Goal: Use online tool/utility: Use online tool/utility

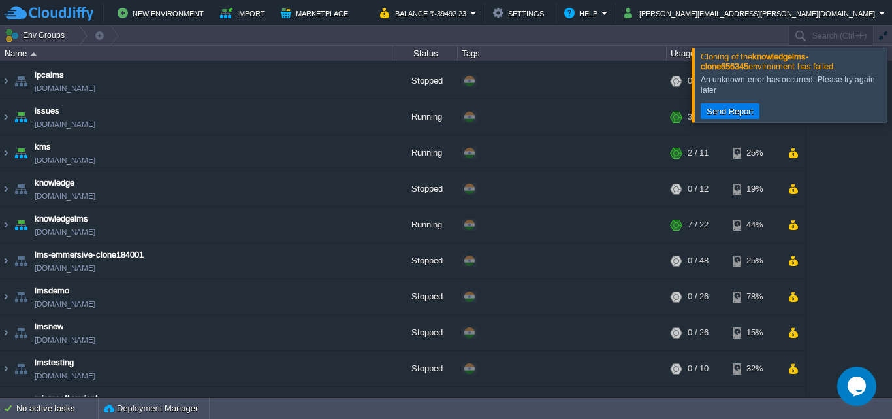
click at [892, 91] on div at bounding box center [908, 85] width 0 height 74
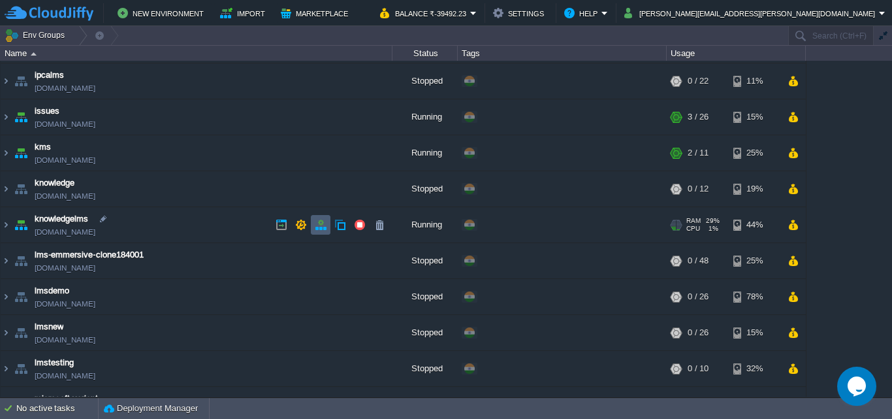
click at [318, 225] on button "button" at bounding box center [321, 225] width 12 height 12
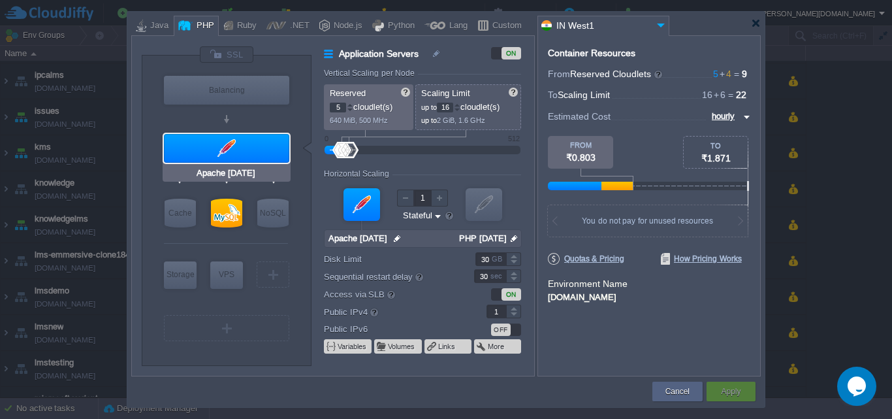
type input "Memcached [DATE]"
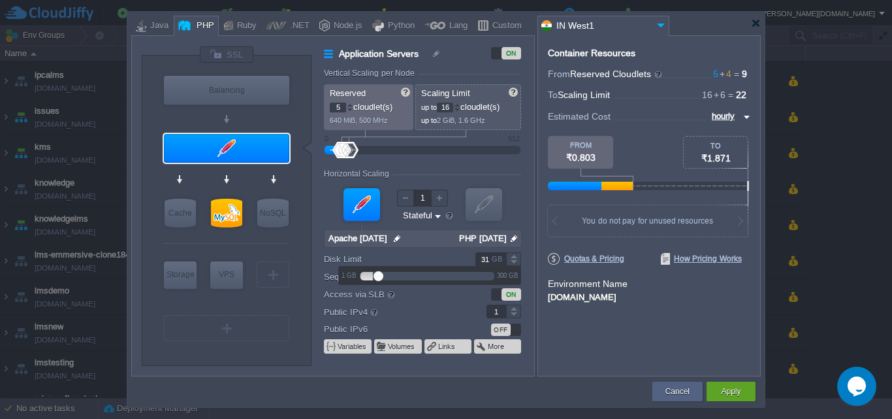
click at [514, 257] on div at bounding box center [513, 255] width 15 height 7
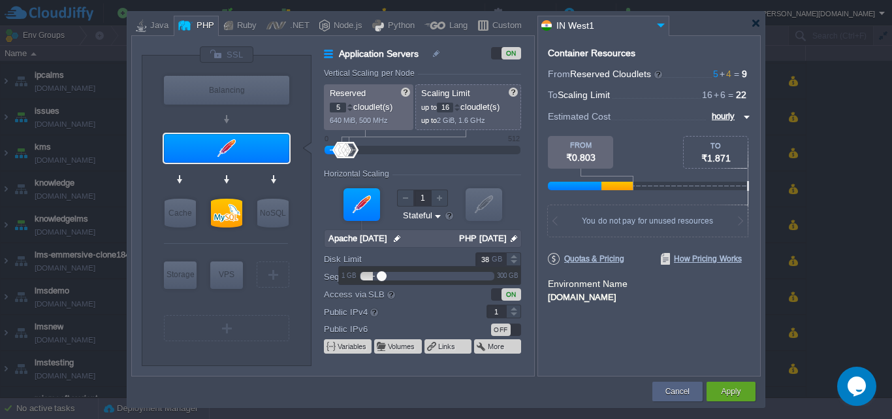
click at [514, 257] on div at bounding box center [513, 255] width 15 height 7
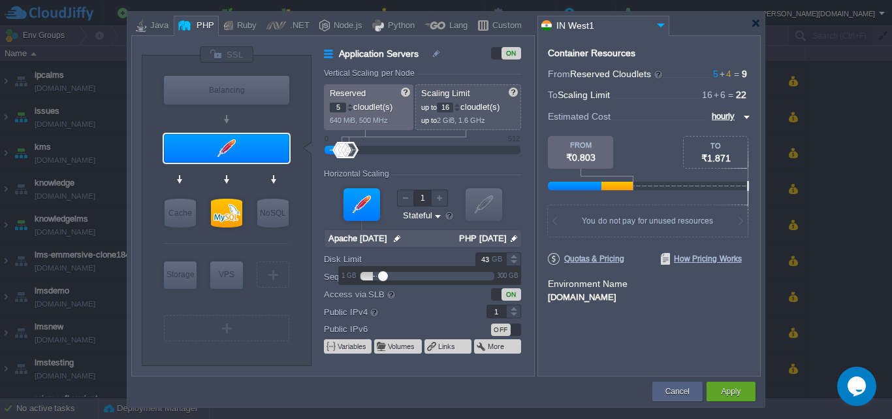
click at [514, 257] on div at bounding box center [513, 255] width 15 height 7
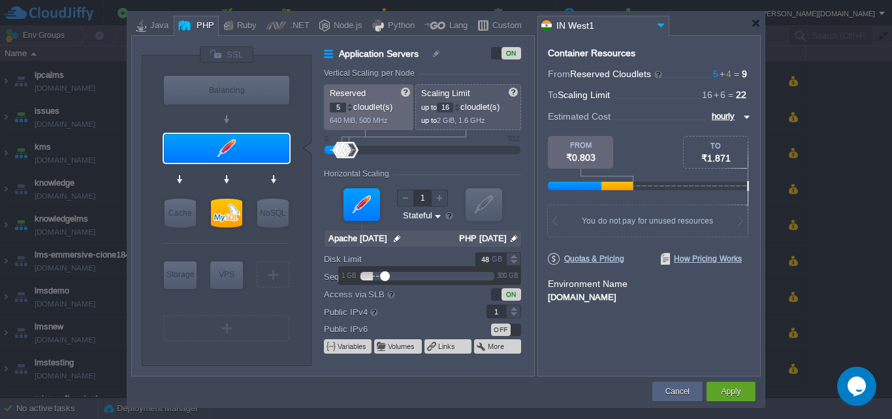
click at [514, 257] on div at bounding box center [513, 255] width 15 height 7
type input "50"
click at [514, 257] on div at bounding box center [513, 255] width 15 height 7
click at [721, 389] on button "Apply" at bounding box center [731, 391] width 20 height 13
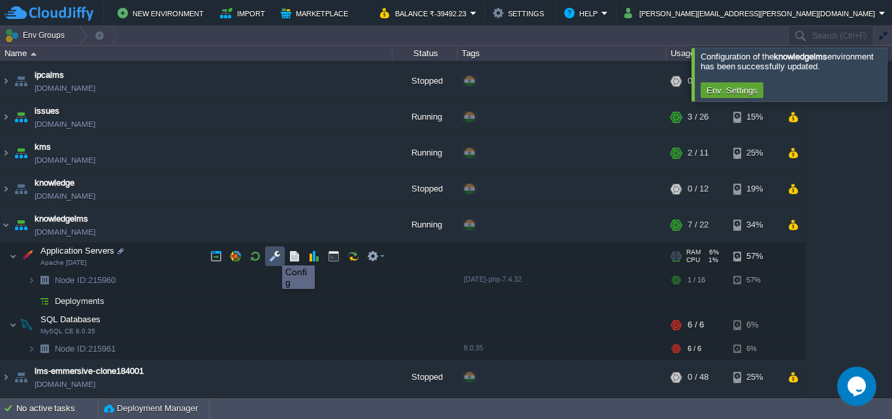
click at [272, 253] on button "button" at bounding box center [275, 256] width 12 height 12
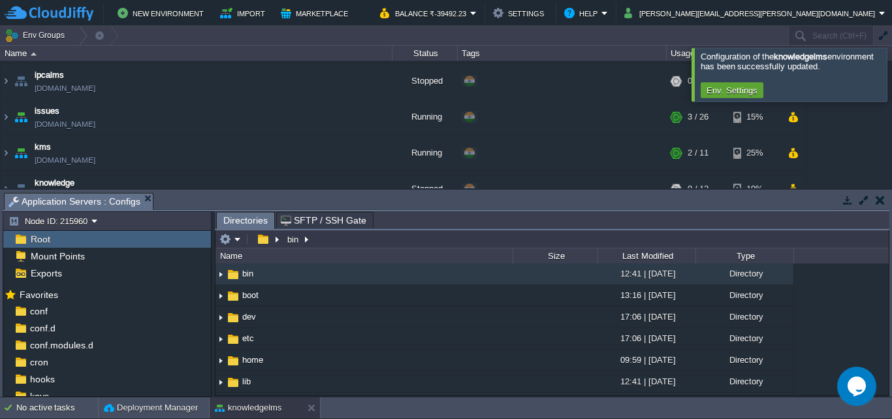
click at [861, 202] on button "button" at bounding box center [864, 200] width 12 height 12
